Goal: Navigation & Orientation: Find specific page/section

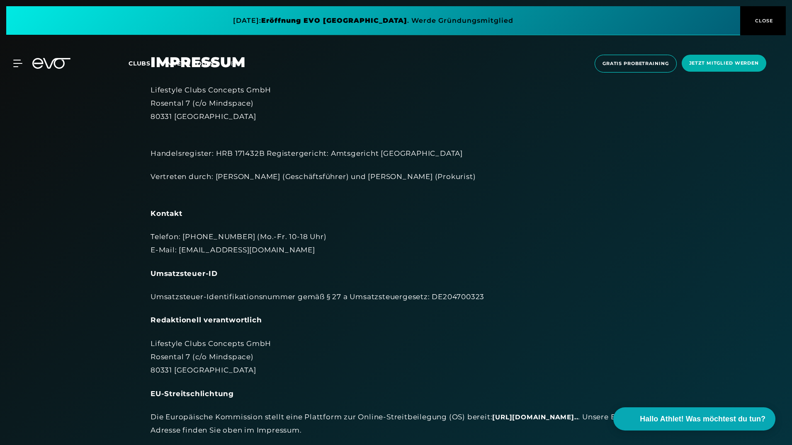
click at [401, 17] on span at bounding box center [373, 20] width 734 height 29
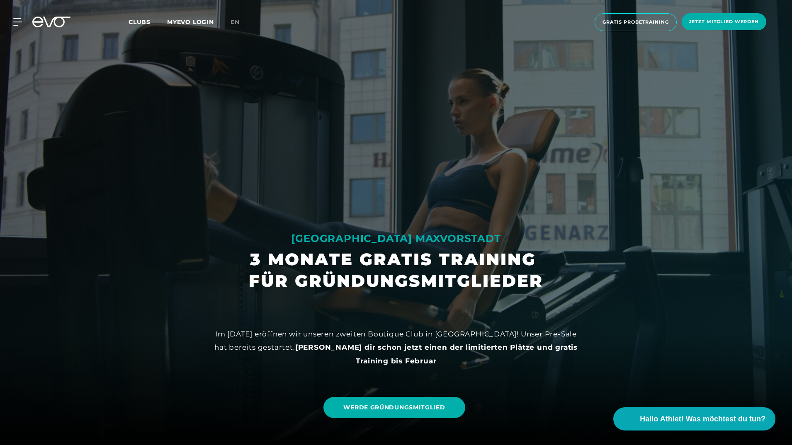
click at [144, 25] on span "Clubs" at bounding box center [140, 21] width 22 height 7
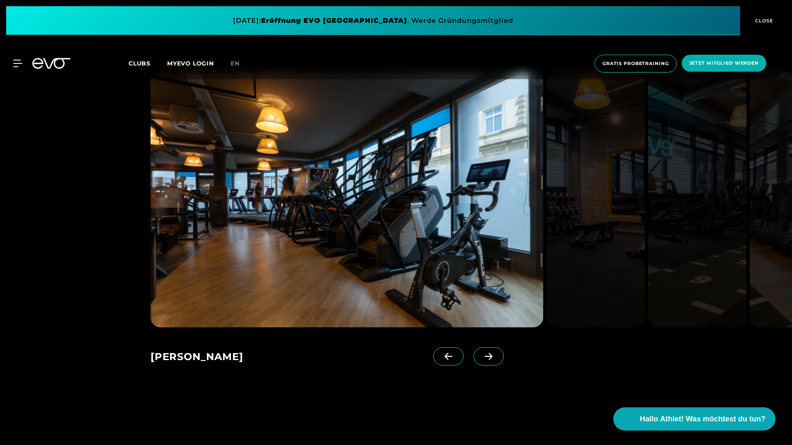
scroll to position [622, 0]
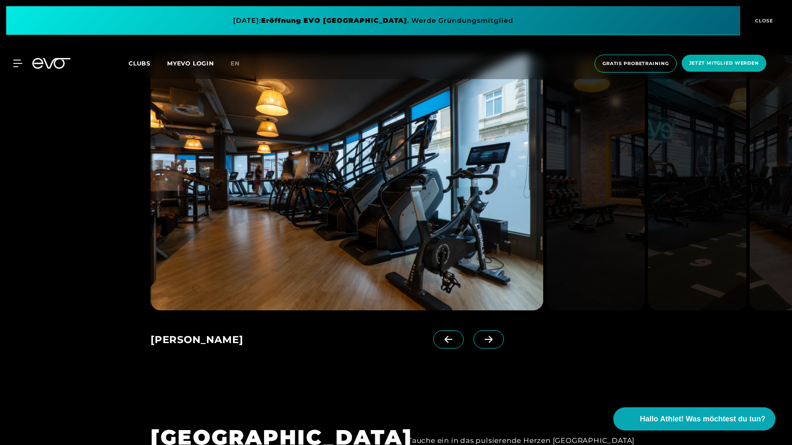
click at [487, 340] on span at bounding box center [489, 340] width 30 height 18
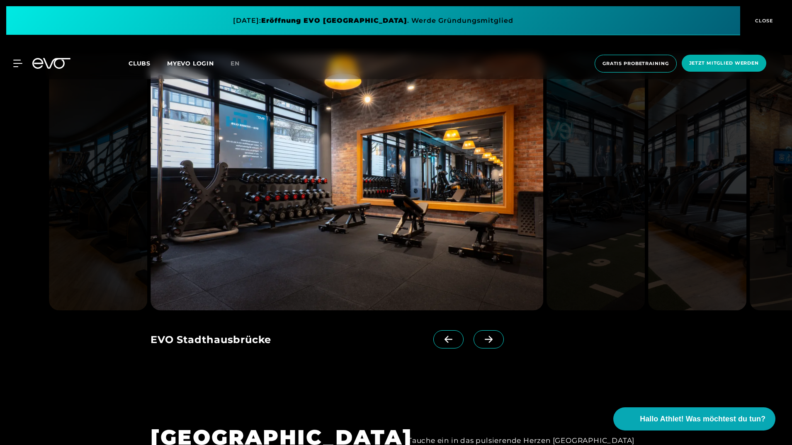
click at [487, 340] on span at bounding box center [489, 340] width 30 height 18
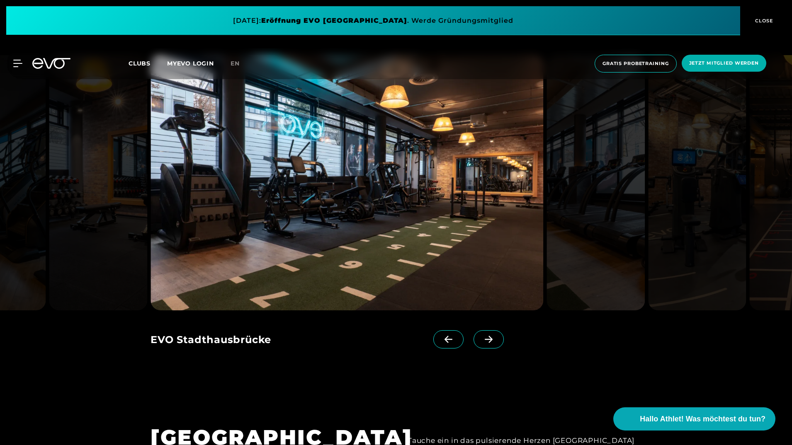
click at [487, 340] on span at bounding box center [489, 340] width 30 height 18
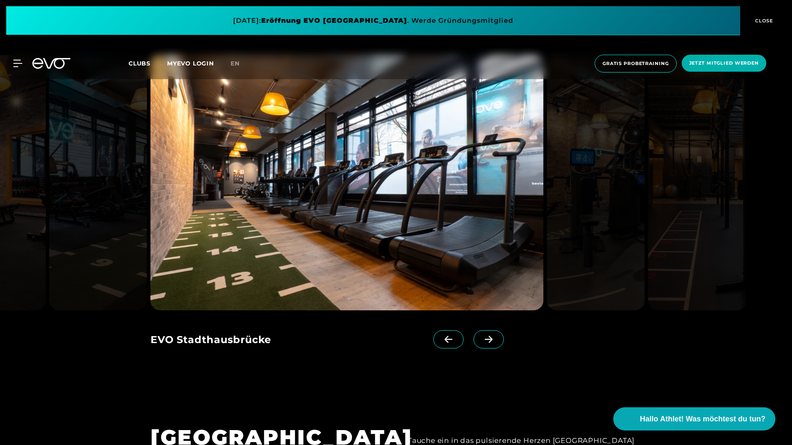
click at [487, 340] on span at bounding box center [489, 340] width 30 height 18
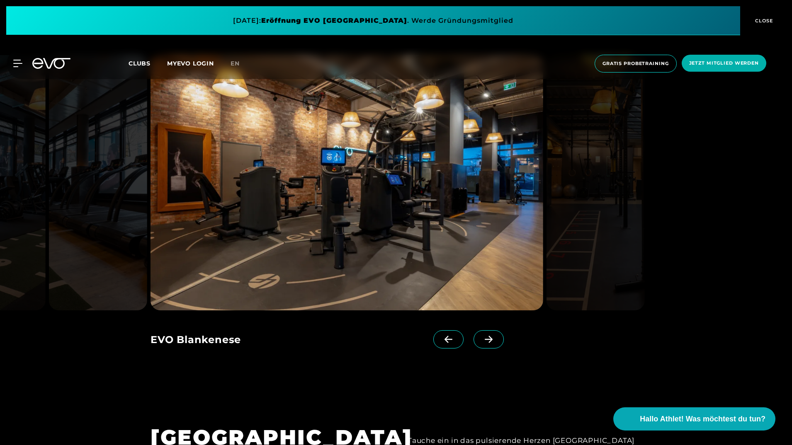
click at [487, 340] on span at bounding box center [489, 340] width 30 height 18
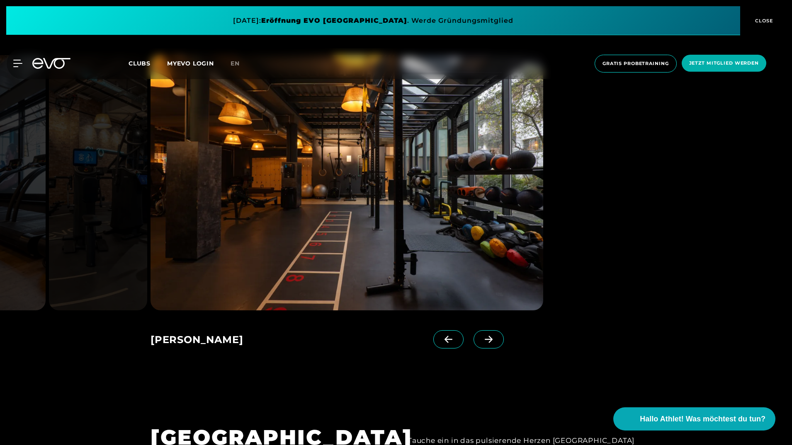
click at [487, 340] on span at bounding box center [489, 340] width 30 height 18
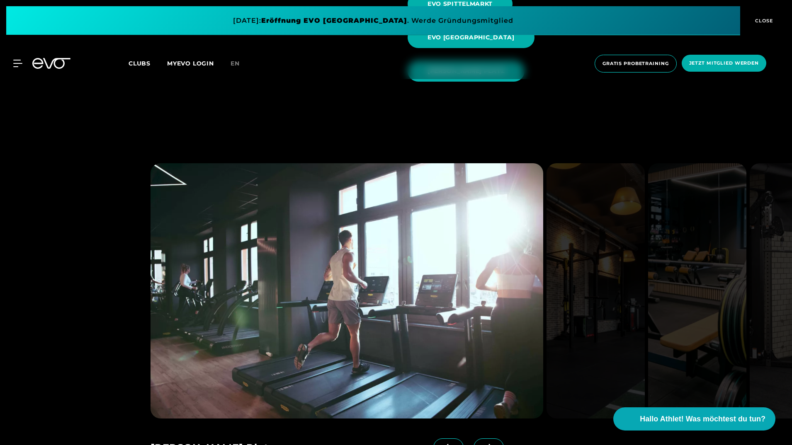
scroll to position [1120, 0]
click at [485, 444] on icon at bounding box center [489, 447] width 8 height 7
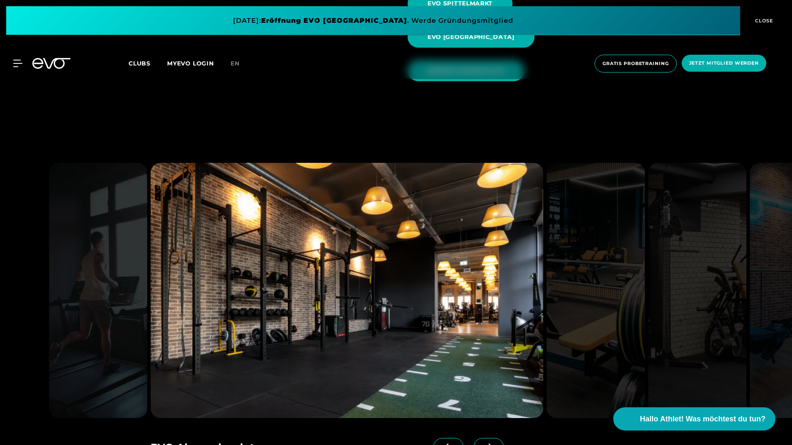
click at [485, 444] on icon at bounding box center [489, 447] width 8 height 7
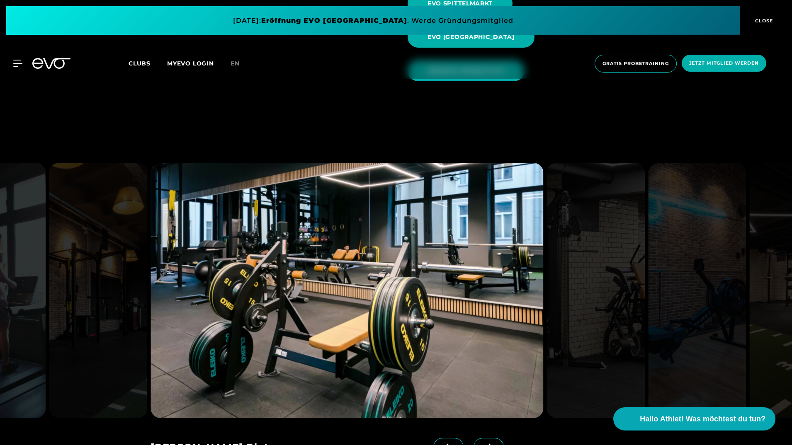
click at [485, 444] on icon at bounding box center [489, 447] width 8 height 7
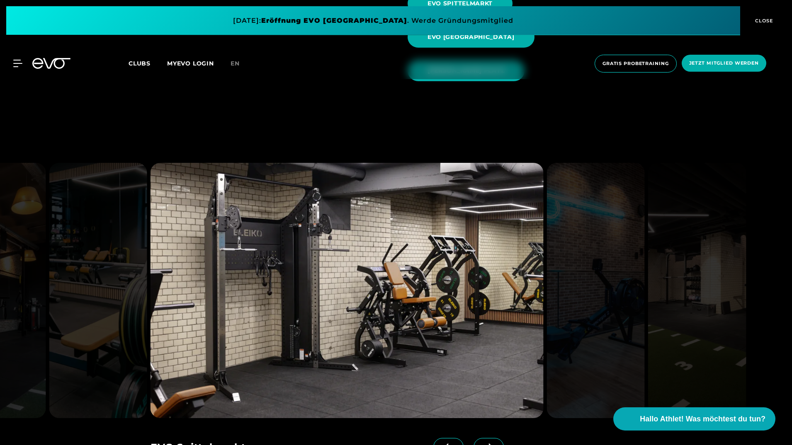
click at [485, 444] on icon at bounding box center [489, 447] width 8 height 7
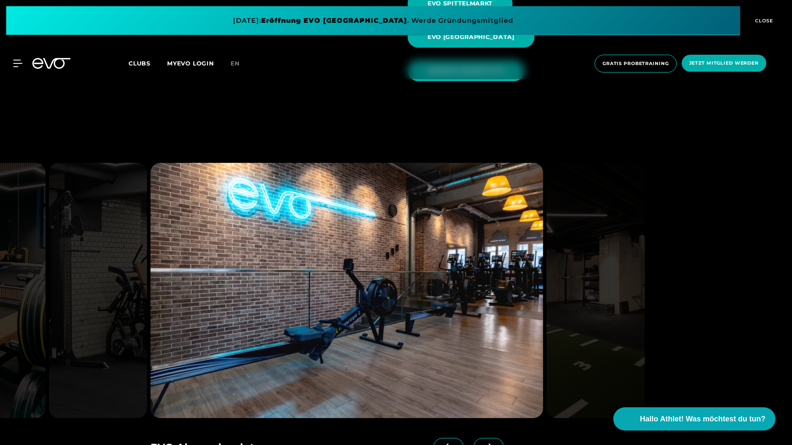
click at [485, 444] on icon at bounding box center [489, 447] width 8 height 7
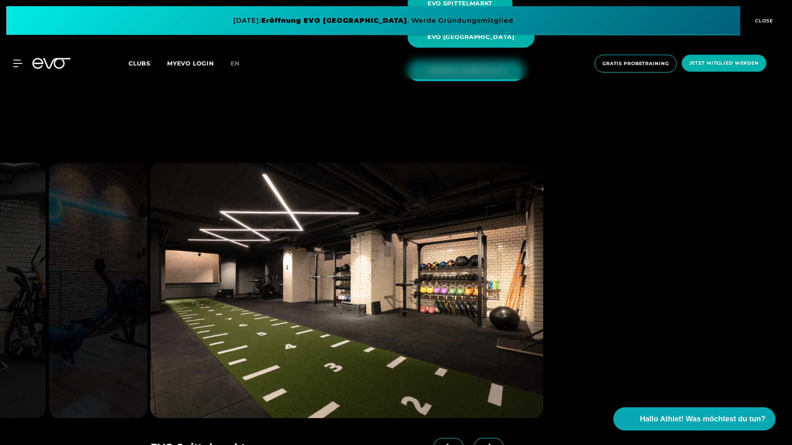
click at [485, 444] on icon at bounding box center [489, 447] width 8 height 7
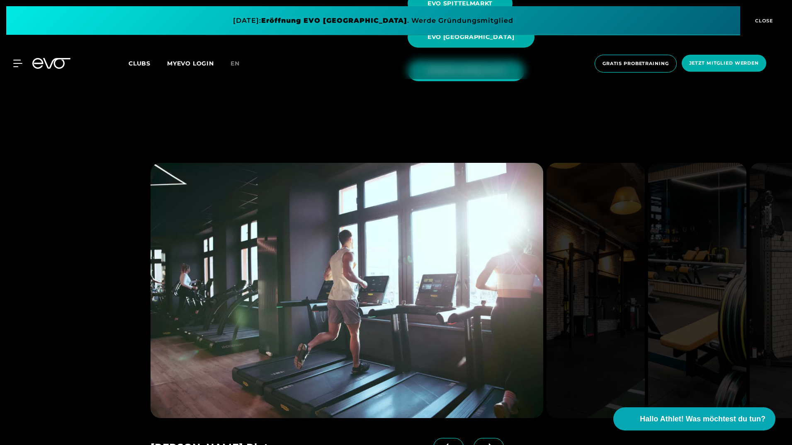
click at [485, 444] on icon at bounding box center [489, 447] width 8 height 7
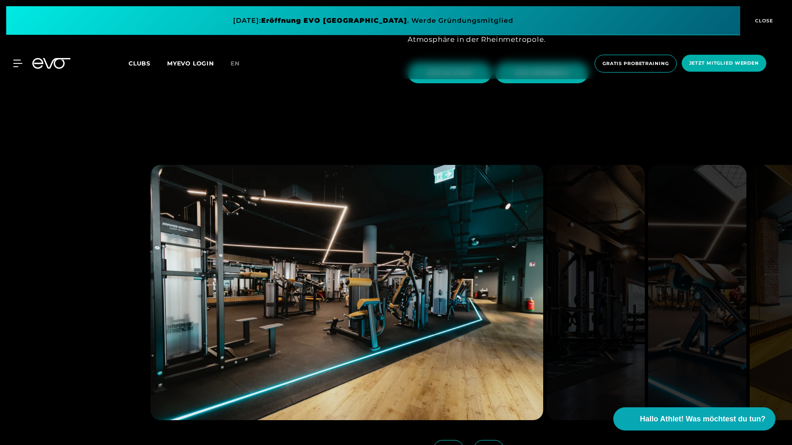
scroll to position [1659, 0]
